Goal: Task Accomplishment & Management: Complete application form

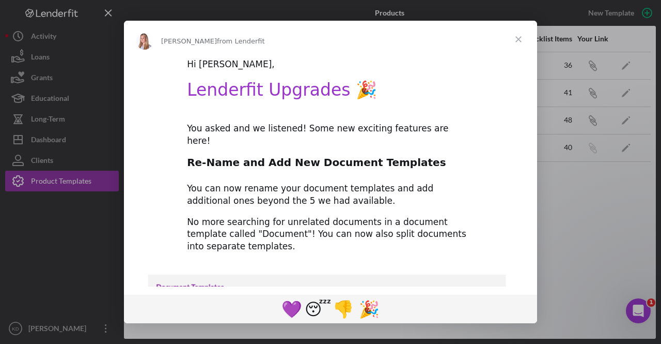
click at [519, 39] on span "Close" at bounding box center [518, 39] width 37 height 37
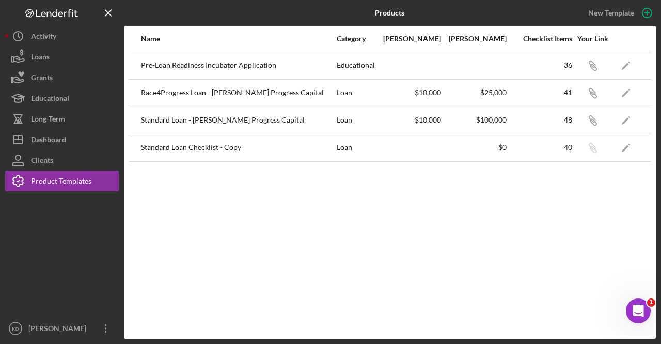
click at [272, 275] on div "Name Category Min Amount Max Amount Checklist Items Your Link Pre-Loan Readines…" at bounding box center [390, 182] width 532 height 313
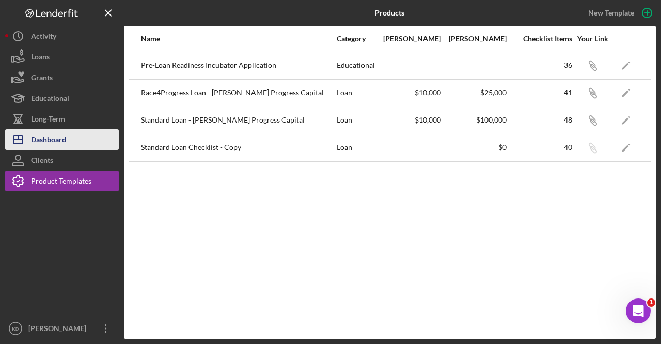
click at [63, 136] on div "Dashboard" at bounding box center [48, 140] width 35 height 23
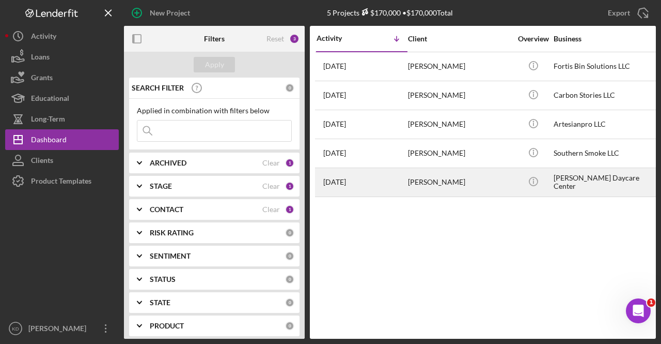
click at [452, 191] on div "[PERSON_NAME]" at bounding box center [459, 181] width 103 height 27
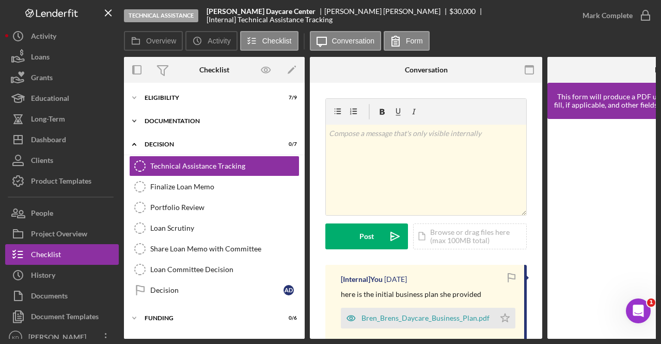
click at [135, 118] on icon "Icon/Expander" at bounding box center [134, 121] width 21 height 21
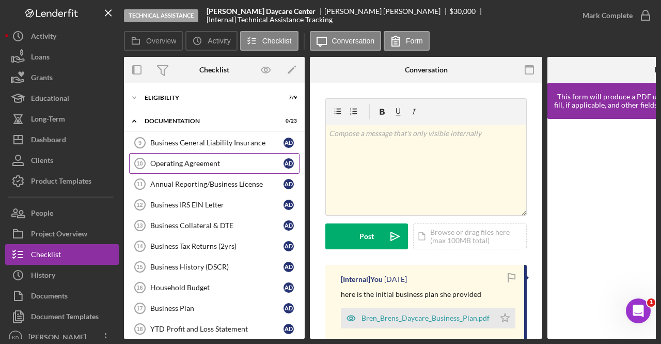
click at [200, 158] on link "Operating Agreement 10 Operating Agreement A D" at bounding box center [214, 163] width 170 height 21
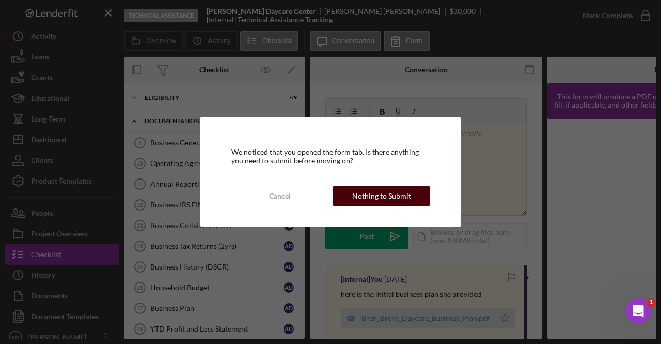
click at [374, 197] on div "Nothing to Submit" at bounding box center [381, 195] width 59 height 21
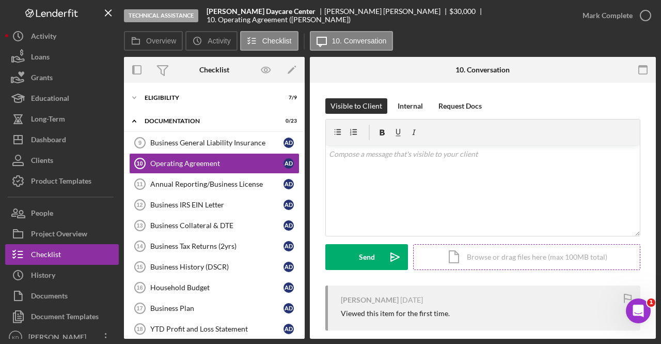
click at [506, 255] on div "Icon/Document Browse or drag files here (max 100MB total) Tap to choose files o…" at bounding box center [526, 257] width 227 height 26
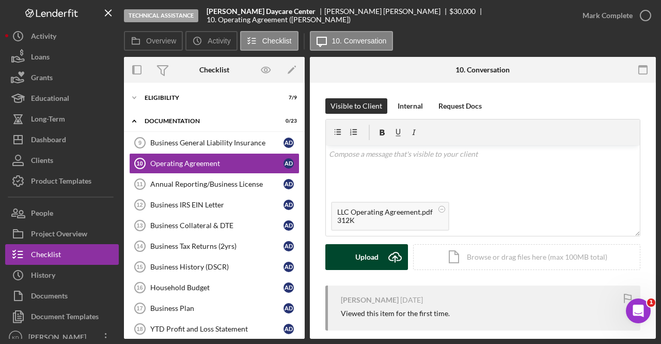
click at [352, 258] on button "Upload Icon/Upload" at bounding box center [366, 257] width 83 height 26
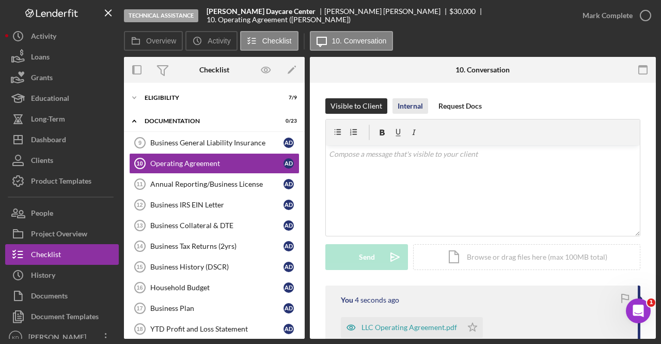
click at [408, 111] on div "Internal" at bounding box center [410, 105] width 25 height 15
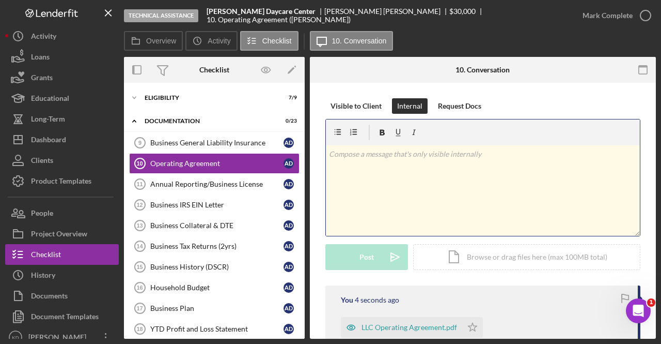
click at [402, 189] on div "v Color teal Color pink Remove color Add row above Add row below Add column bef…" at bounding box center [483, 190] width 314 height 90
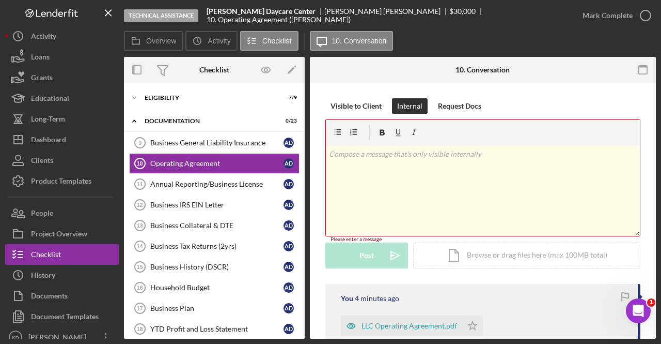
click at [353, 168] on div "v Color teal Color pink Remove color Add row above Add row below Add column bef…" at bounding box center [483, 190] width 314 height 90
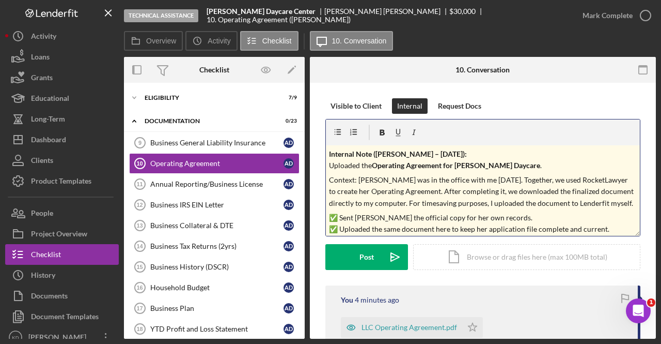
click at [438, 157] on strong "Internal Note ([PERSON_NAME] – [DATE]):" at bounding box center [398, 153] width 138 height 9
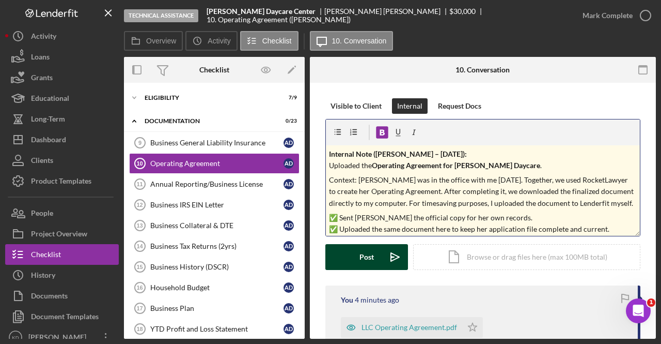
click at [371, 258] on div "Post" at bounding box center [367, 257] width 14 height 26
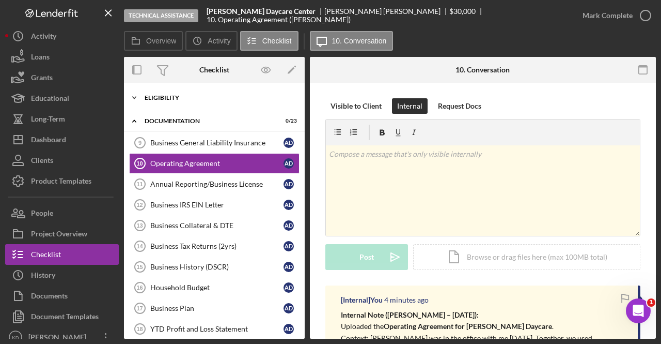
click at [138, 102] on icon "Icon/Expander" at bounding box center [134, 97] width 21 height 21
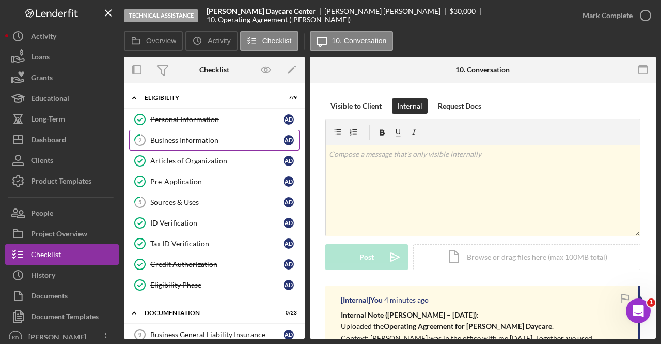
click at [152, 144] on icon "2" at bounding box center [140, 140] width 26 height 26
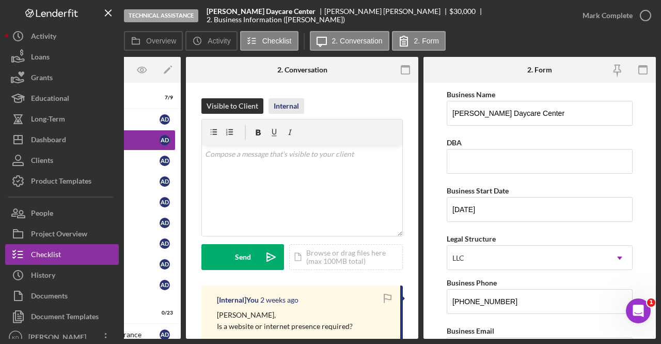
click at [282, 100] on div "Internal" at bounding box center [286, 105] width 25 height 15
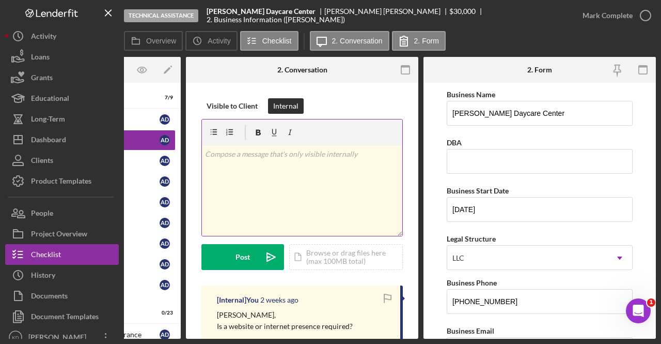
click at [269, 197] on div "v Color teal Color pink Remove color Add row above Add row below Add column bef…" at bounding box center [302, 190] width 200 height 90
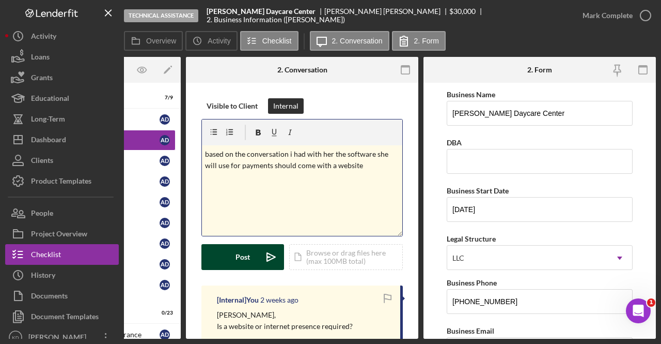
click at [250, 255] on button "Post Icon/icon-invite-send" at bounding box center [242, 257] width 83 height 26
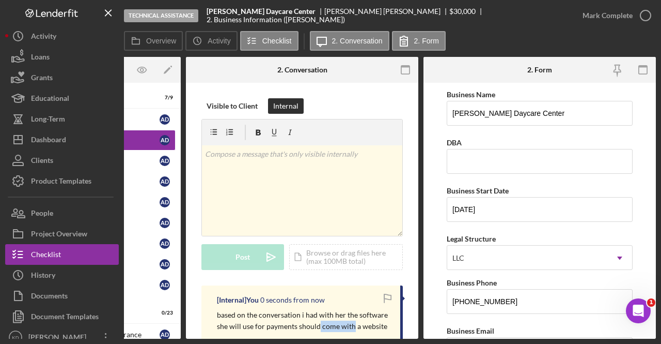
drag, startPoint x: 351, startPoint y: 339, endPoint x: 317, endPoint y: 339, distance: 34.1
click at [317, 339] on div "Technical Assistance [PERSON_NAME] Daycare Center [PERSON_NAME] $30,000 $30,000…" at bounding box center [330, 172] width 661 height 344
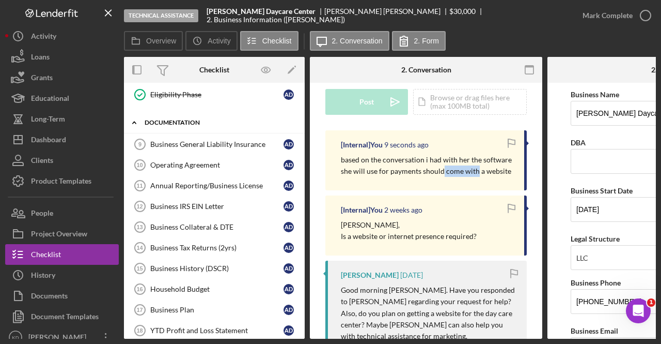
scroll to position [207, 0]
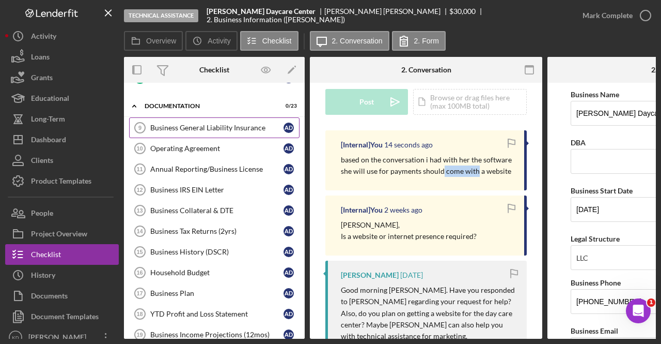
click at [269, 119] on link "Business General Liability Insurance 9 Business General Liability Insurance A D" at bounding box center [214, 127] width 170 height 21
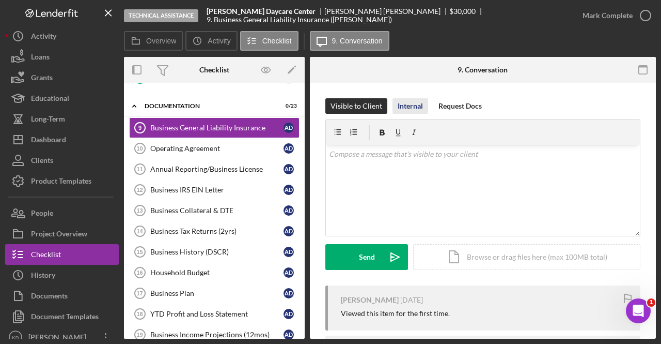
click at [417, 107] on div "Internal" at bounding box center [410, 105] width 25 height 15
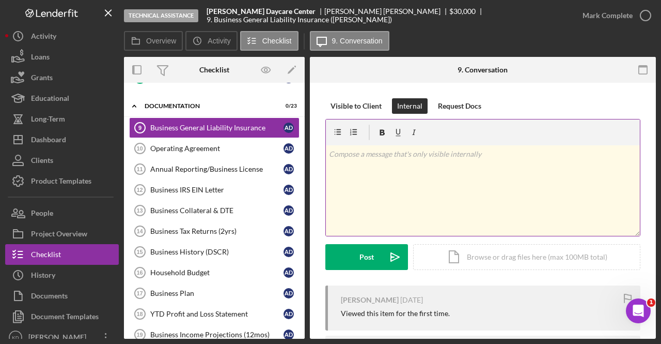
click at [421, 179] on div "v Color teal Color pink Remove color Add row above Add row below Add column bef…" at bounding box center [483, 190] width 314 height 90
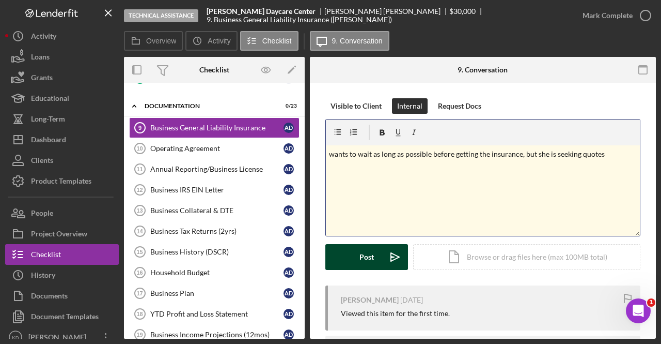
click at [362, 258] on div "Post" at bounding box center [367, 257] width 14 height 26
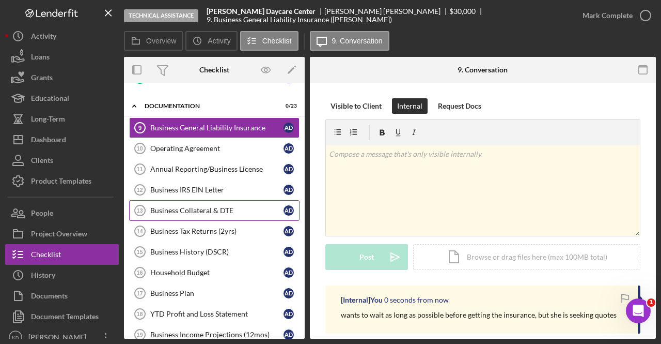
scroll to position [258, 0]
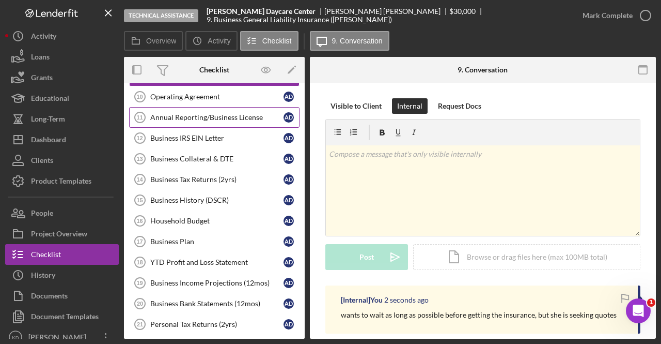
click at [212, 115] on div "Annual Reporting/Business License" at bounding box center [216, 117] width 133 height 8
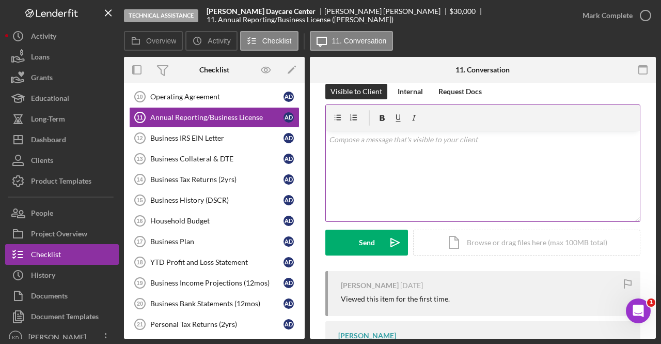
scroll to position [52, 0]
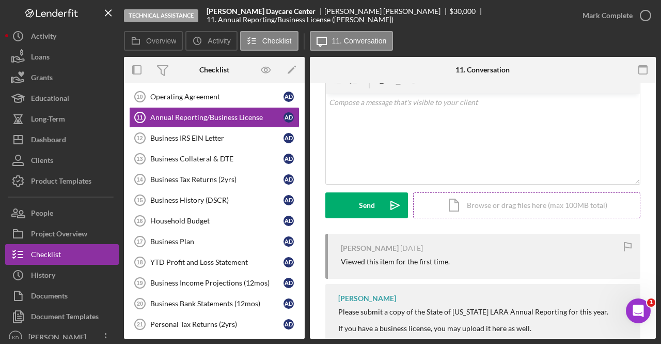
click at [515, 213] on div "Icon/Document Browse or drag files here (max 100MB total) Tap to choose files o…" at bounding box center [526, 205] width 227 height 26
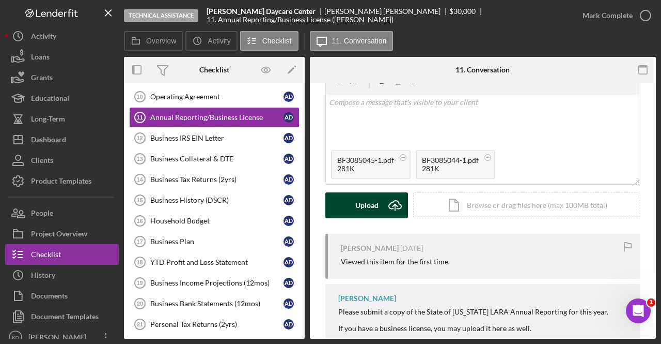
click at [379, 203] on button "Upload Icon/Upload" at bounding box center [366, 205] width 83 height 26
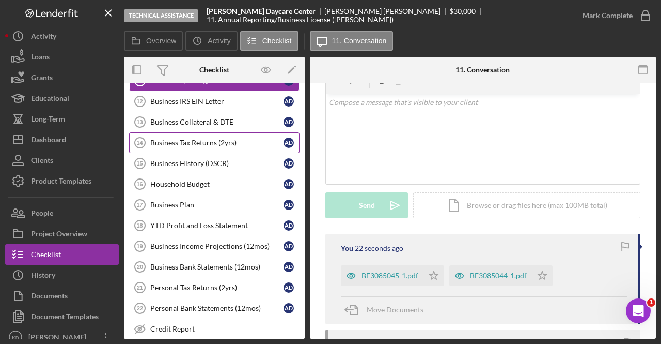
scroll to position [310, 0]
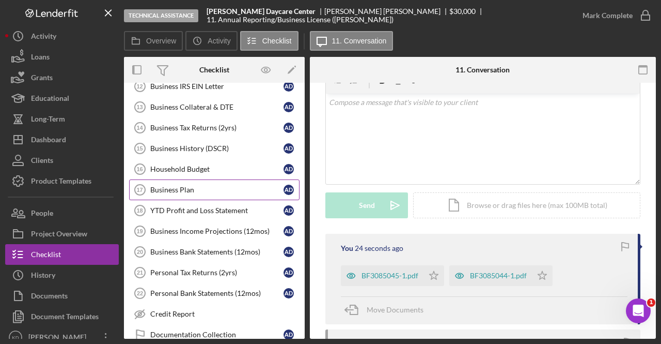
click at [212, 187] on div "Business Plan" at bounding box center [216, 189] width 133 height 8
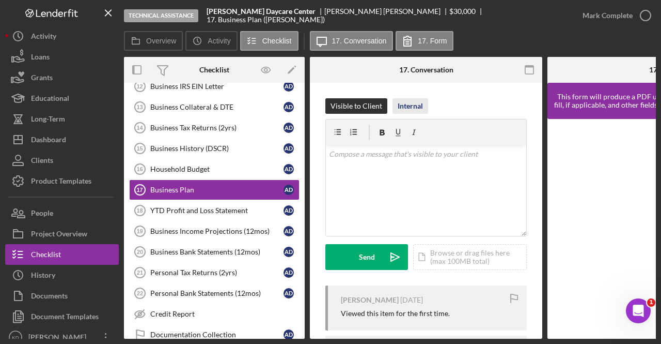
click at [416, 106] on div "Internal" at bounding box center [410, 105] width 25 height 15
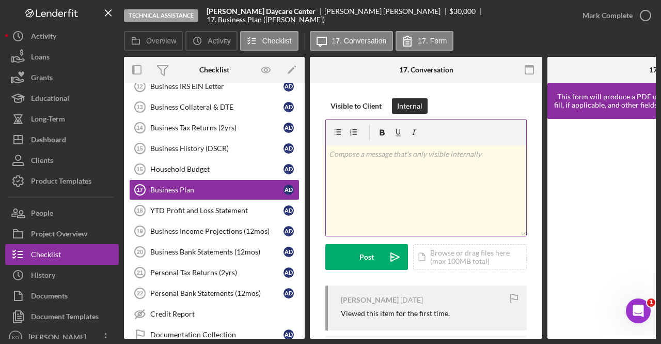
click at [399, 179] on div "v Color teal Color pink Remove color Add row above Add row below Add column bef…" at bounding box center [426, 190] width 200 height 90
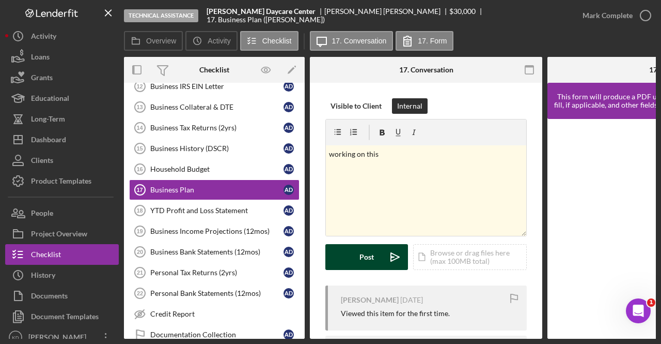
click at [362, 260] on div "Post" at bounding box center [367, 257] width 14 height 26
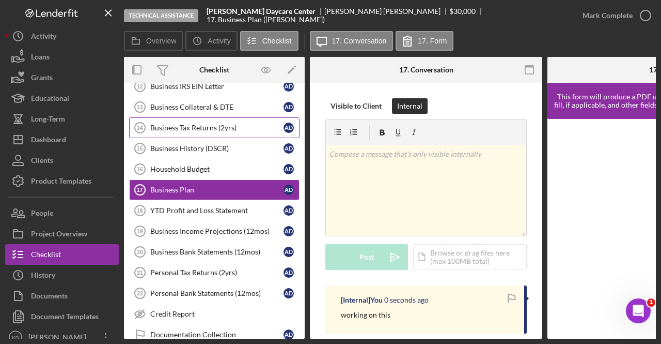
click at [190, 123] on div "Business Tax Returns (2yrs)" at bounding box center [216, 127] width 133 height 8
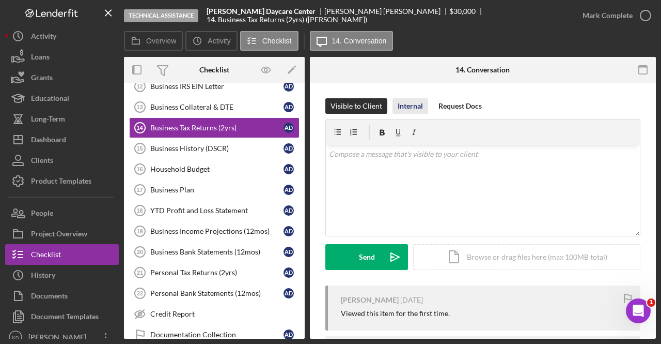
click at [416, 111] on div "Internal" at bounding box center [410, 105] width 25 height 15
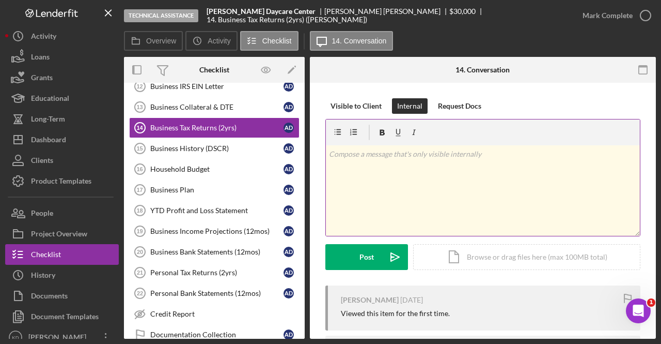
click at [424, 170] on div "v Color teal Color pink Remove color Add row above Add row below Add column bef…" at bounding box center [483, 190] width 314 height 90
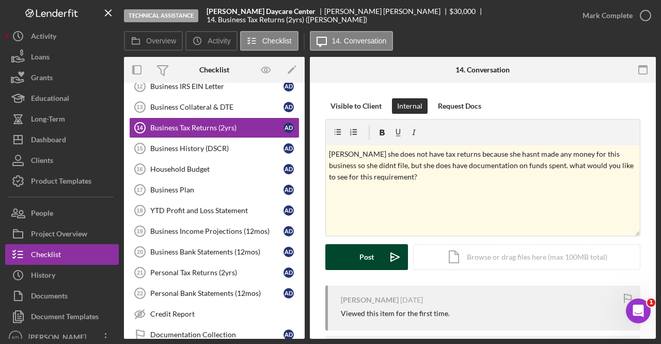
click at [359, 268] on button "Post Icon/icon-invite-send" at bounding box center [366, 257] width 83 height 26
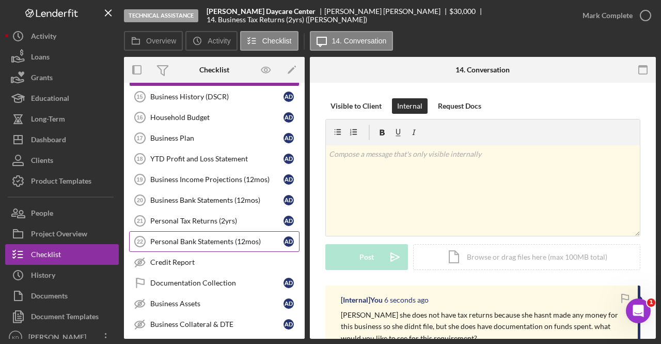
scroll to position [310, 0]
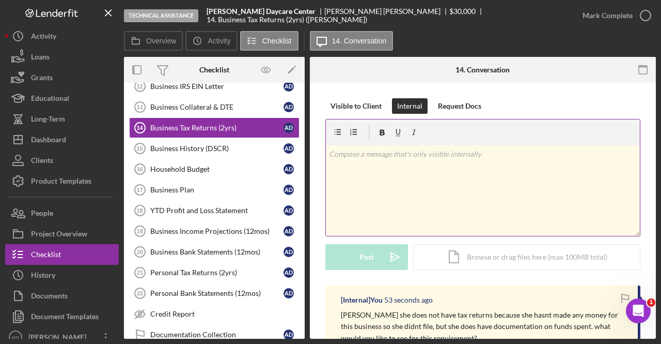
click at [351, 187] on div "v Color teal Color pink Remove color Add row above Add row below Add column bef…" at bounding box center [483, 190] width 314 height 90
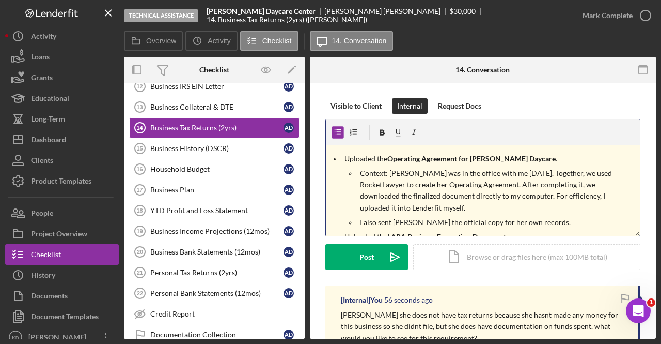
scroll to position [0, 0]
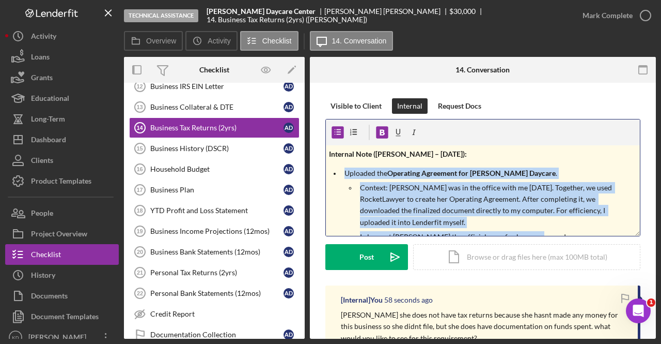
drag, startPoint x: 531, startPoint y: 226, endPoint x: 324, endPoint y: 175, distance: 213.0
click at [324, 175] on div "Visible to Client Internal Request Docs v Color teal Color pink Remove color Ad…" at bounding box center [483, 289] width 346 height 412
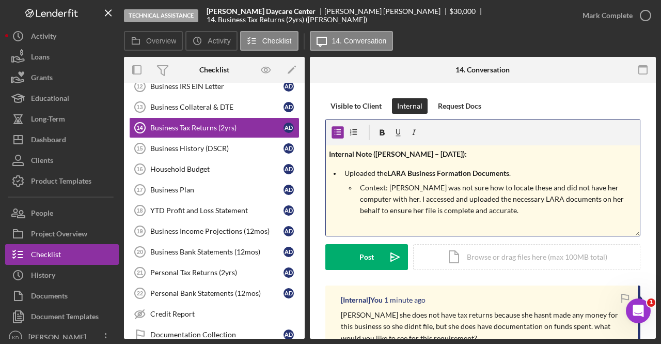
click at [435, 152] on strong "Internal Note ([PERSON_NAME] – [DATE]):" at bounding box center [398, 153] width 138 height 9
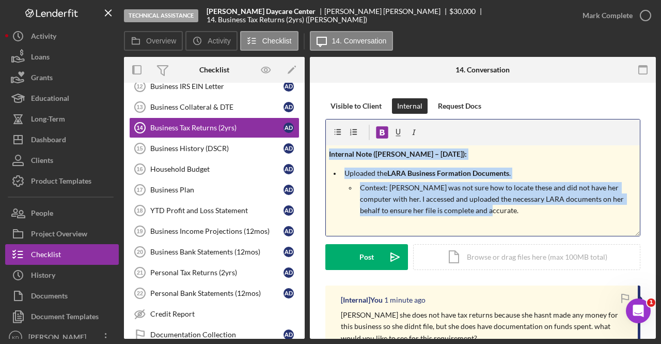
drag, startPoint x: 468, startPoint y: 212, endPoint x: 327, endPoint y: 152, distance: 153.9
click at [327, 152] on div "v Color teal Color pink Remove color Add row above Add row below Add column bef…" at bounding box center [483, 190] width 314 height 90
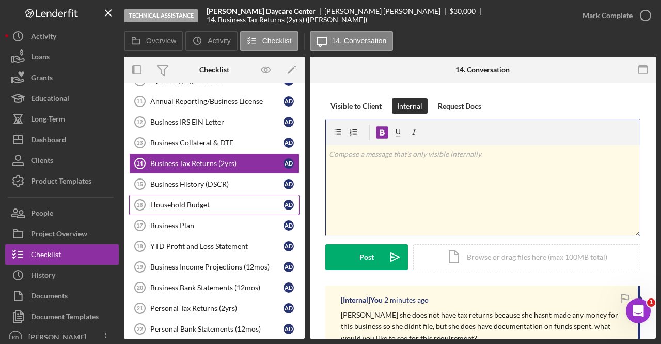
scroll to position [258, 0]
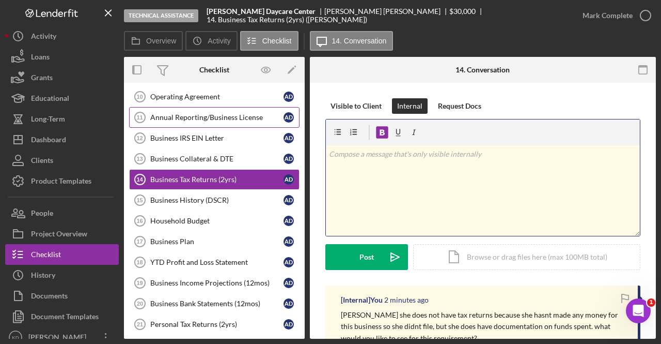
click at [231, 114] on div "Annual Reporting/Business License" at bounding box center [216, 117] width 133 height 8
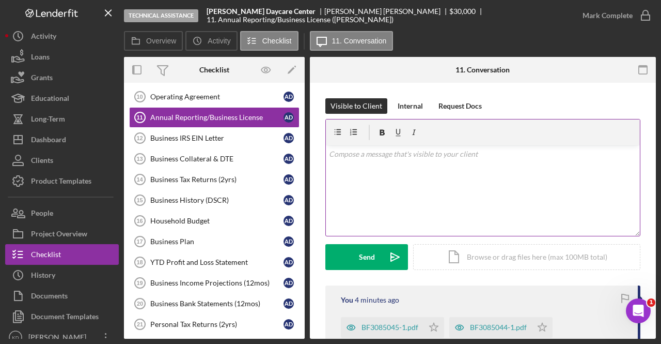
click at [421, 195] on div "v Color teal Color pink Remove color Add row above Add row below Add column bef…" at bounding box center [483, 190] width 314 height 90
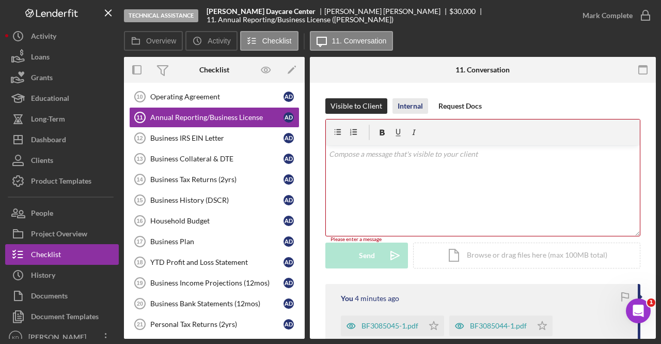
click at [406, 107] on div "Internal" at bounding box center [410, 105] width 25 height 15
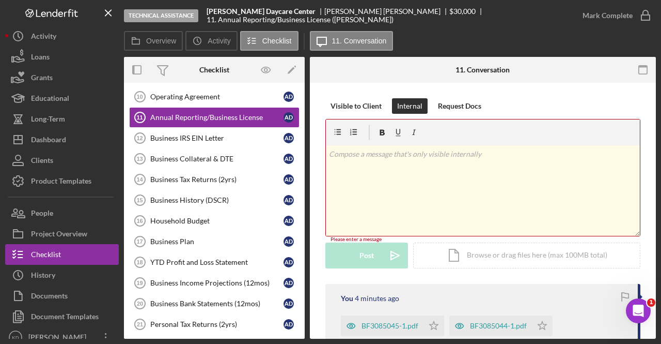
click at [389, 170] on div "v Color teal Color pink Remove color Add row above Add row below Add column bef…" at bounding box center [483, 190] width 314 height 90
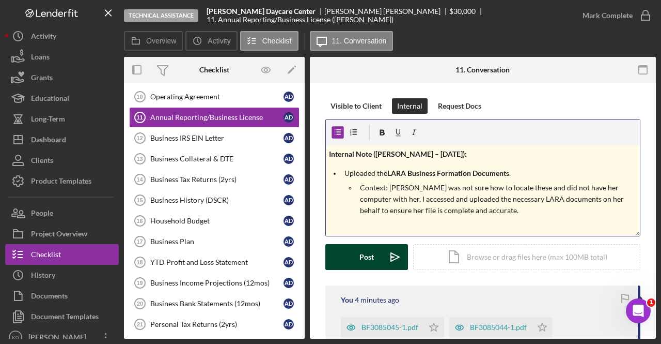
click at [361, 255] on div "Post" at bounding box center [367, 257] width 14 height 26
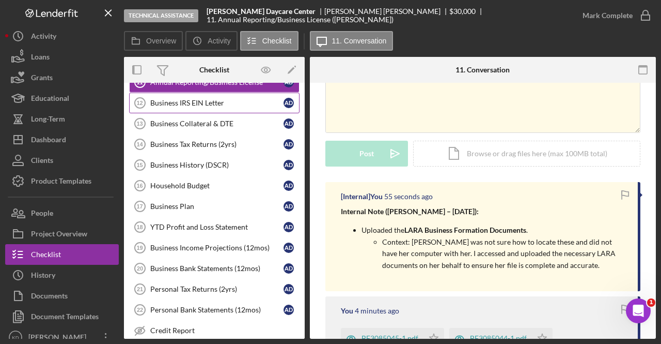
scroll to position [310, 0]
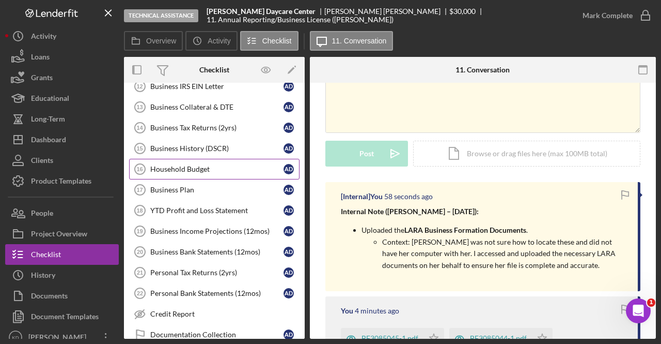
click at [207, 165] on div "Household Budget" at bounding box center [216, 169] width 133 height 8
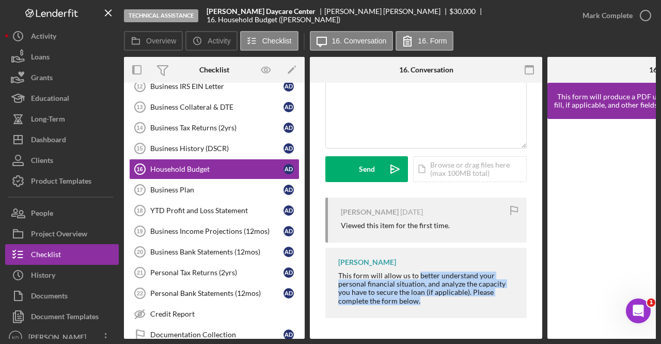
scroll to position [90, 0]
drag, startPoint x: 416, startPoint y: 334, endPoint x: 475, endPoint y: 335, distance: 58.9
click at [475, 335] on div "Overview Internal Workflow Stage Technical Assistance Icon/Dropdown Arrow Archi…" at bounding box center [390, 198] width 532 height 282
click at [443, 315] on div "[PERSON_NAME] [DATE] Viewed this item for the first time. [PERSON_NAME] This fo…" at bounding box center [425, 260] width 201 height 126
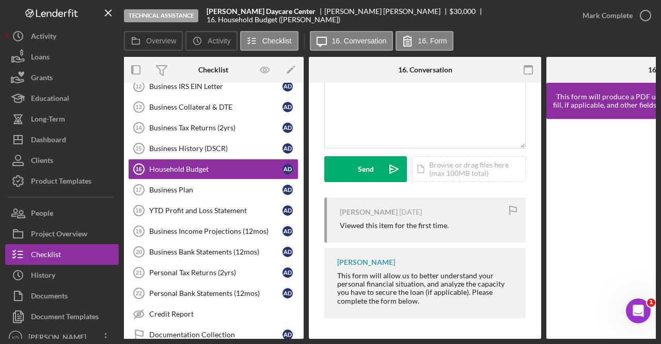
scroll to position [0, 0]
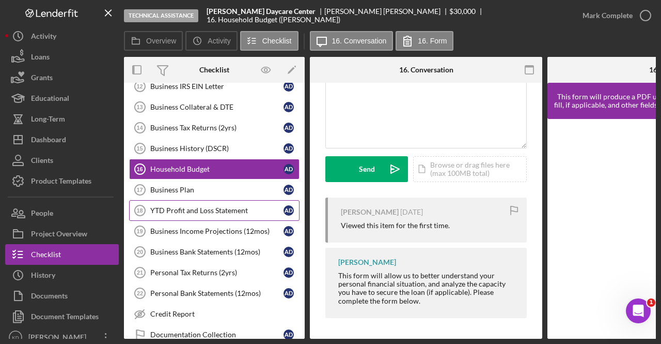
click at [210, 209] on link "YTD Profit and Loss Statement 18 YTD Profit and Loss Statement A D" at bounding box center [214, 210] width 170 height 21
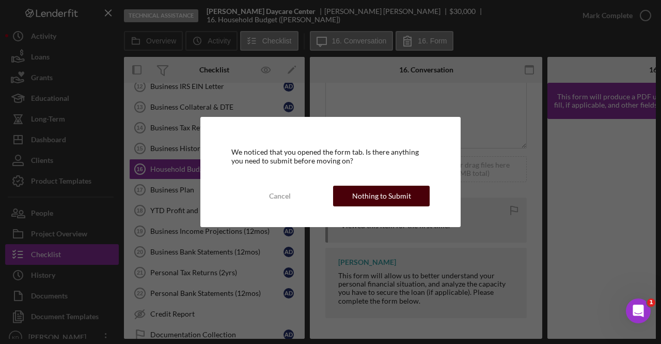
click at [346, 199] on button "Nothing to Submit" at bounding box center [381, 195] width 97 height 21
